Goal: Task Accomplishment & Management: Manage account settings

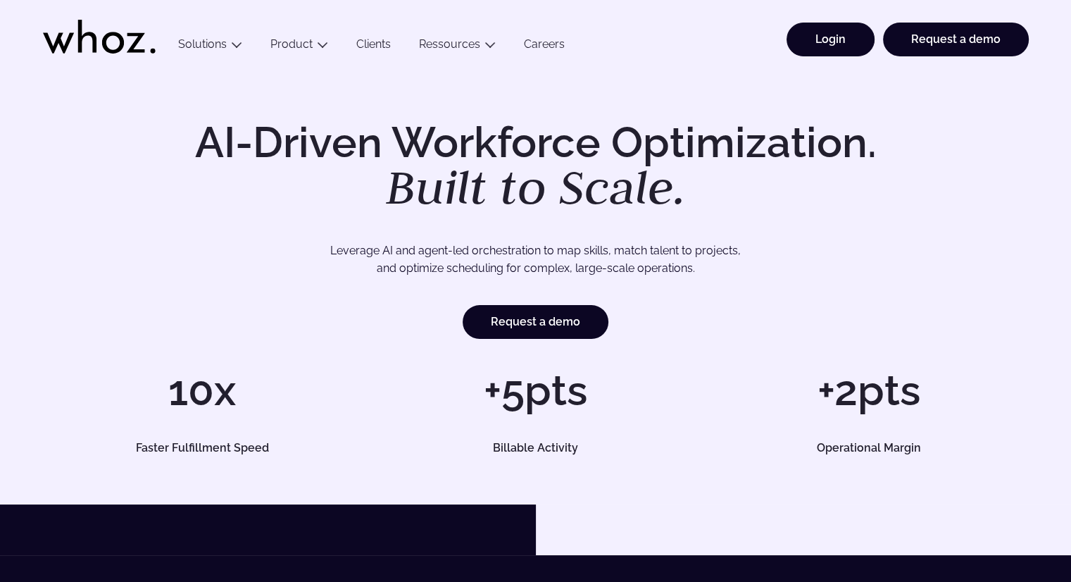
click at [802, 37] on link "Login" at bounding box center [830, 40] width 88 height 34
click at [828, 54] on link "Login" at bounding box center [830, 40] width 88 height 34
click at [825, 37] on link "Login" at bounding box center [830, 40] width 88 height 34
click at [817, 34] on link "Login" at bounding box center [830, 40] width 88 height 34
click at [816, 39] on link "Login" at bounding box center [830, 40] width 88 height 34
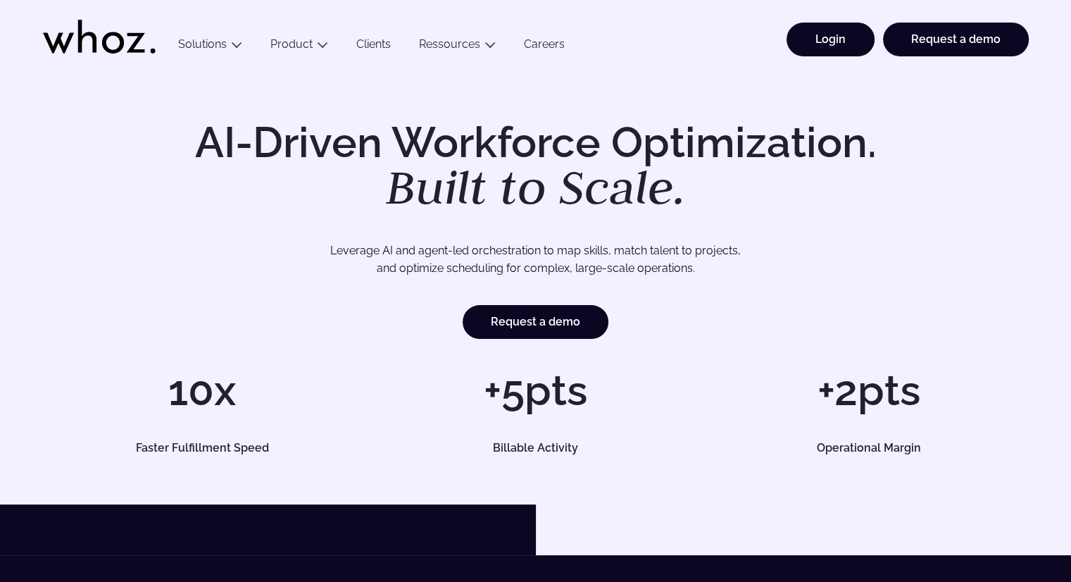
click at [822, 37] on link "Login" at bounding box center [830, 40] width 88 height 34
click at [846, 37] on link "Login" at bounding box center [830, 40] width 88 height 34
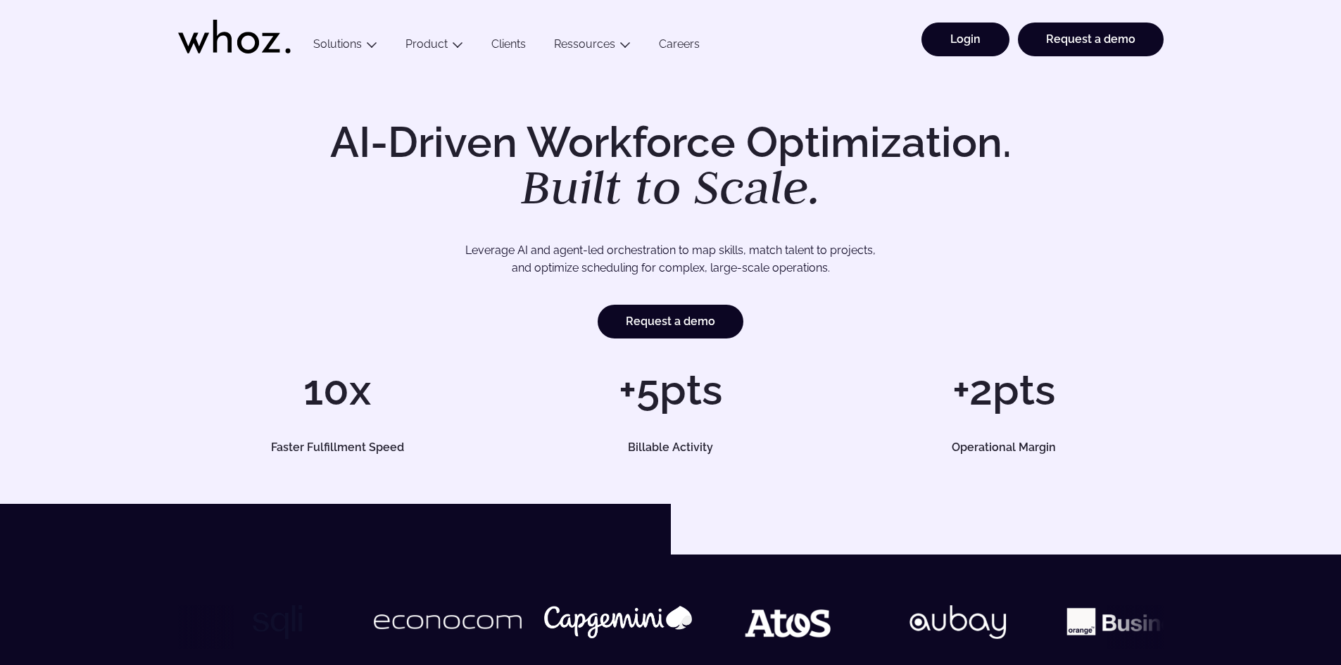
click at [979, 27] on link "Login" at bounding box center [966, 40] width 88 height 34
click at [967, 36] on link "Login" at bounding box center [966, 40] width 88 height 34
